Goal: Find specific page/section: Find specific page/section

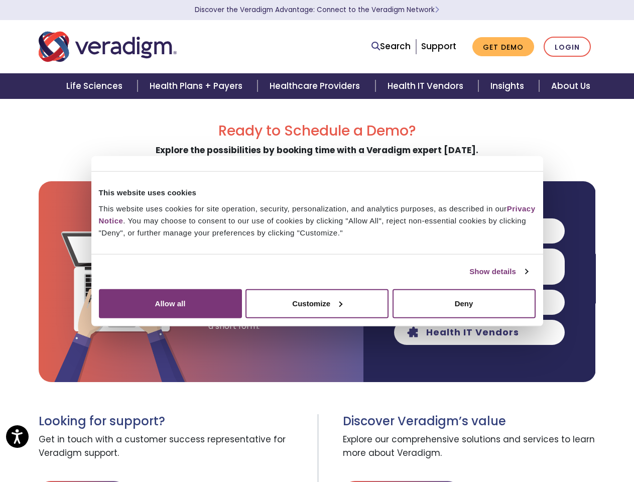
click at [469, 277] on link "Show details" at bounding box center [498, 271] width 58 height 12
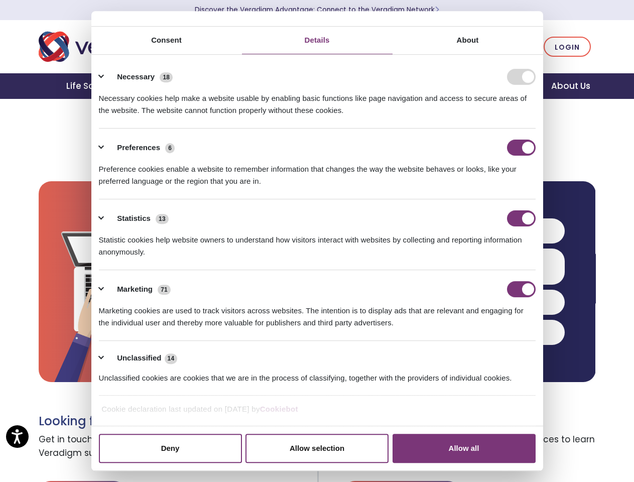
click at [535, 116] on div "Necessary cookies help make a website usable by enabling basic functions like p…" at bounding box center [317, 101] width 436 height 32
click at [554, 421] on body "Accessibility Screen-Reader Guide, Feedback, and Issue Reporting | New window C…" at bounding box center [317, 339] width 634 height 482
click at [554, 454] on span "Explore our comprehensive solutions and services to learn more about Veradigm." at bounding box center [469, 446] width 253 height 36
click at [393, 47] on link "Search" at bounding box center [390, 47] width 39 height 14
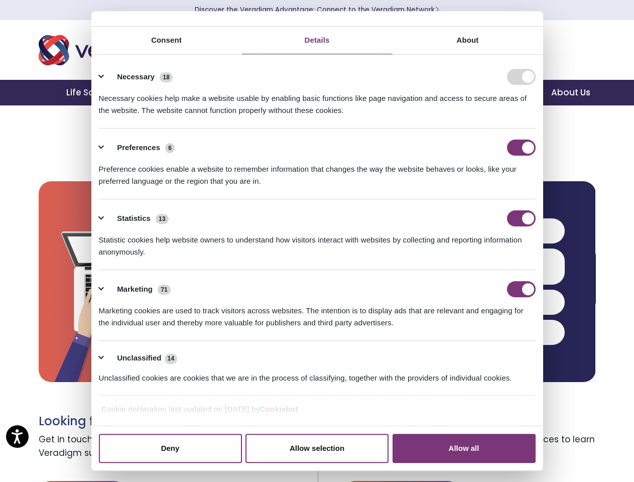
click at [393, 46] on li "Search" at bounding box center [346, 39] width 130 height 19
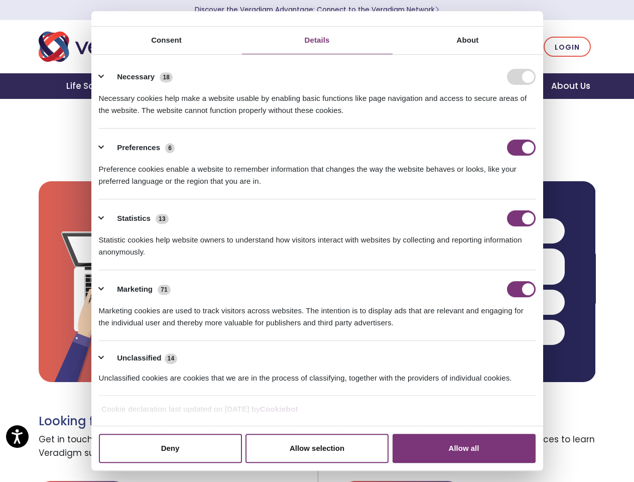
click at [479, 199] on li "Preferences 6 Preference cookies enable a website to remember information that …" at bounding box center [317, 163] width 436 height 71
click at [479, 226] on div "Statistics 13" at bounding box center [317, 218] width 436 height 16
click at [479, 258] on div "Statistic cookies help website owners to understand how visitors interact with …" at bounding box center [317, 242] width 436 height 32
click at [479, 297] on div "Marketing 71" at bounding box center [317, 289] width 436 height 16
